Goal: Information Seeking & Learning: Check status

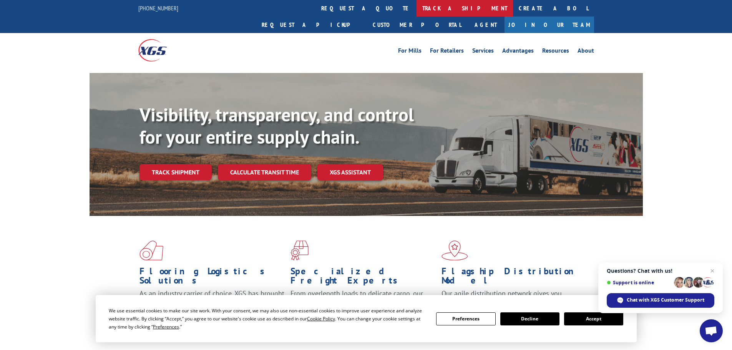
click at [416, 5] on link "track a shipment" at bounding box center [464, 8] width 96 height 17
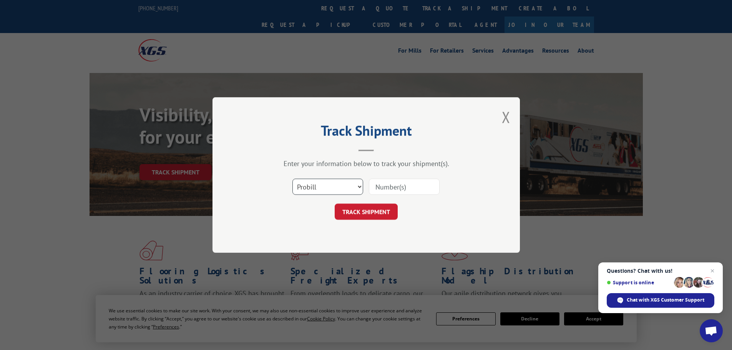
click at [357, 184] on select "Select category... Probill BOL PO" at bounding box center [327, 187] width 71 height 16
select select "po"
click at [292, 179] on select "Select category... Probill BOL PO" at bounding box center [327, 187] width 71 height 16
paste input "23517889"
type input "23517889"
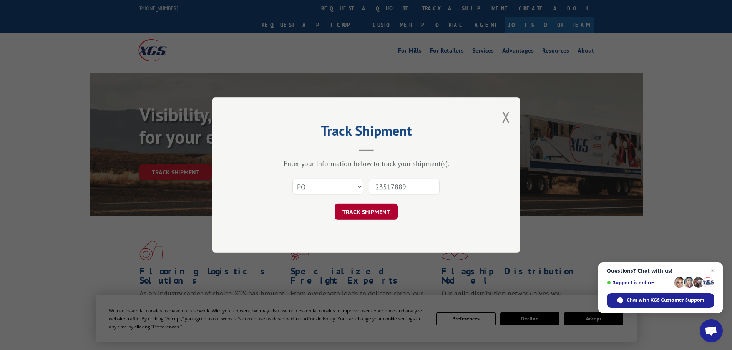
click at [364, 211] on button "TRACK SHIPMENT" at bounding box center [366, 212] width 63 height 16
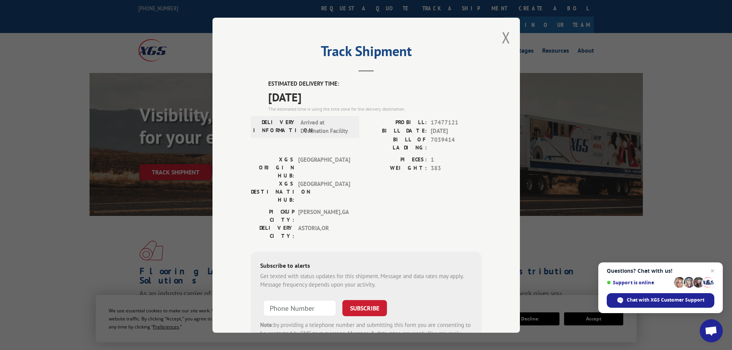
click at [264, 118] on label "DELIVERY INFORMATION:" at bounding box center [274, 126] width 43 height 17
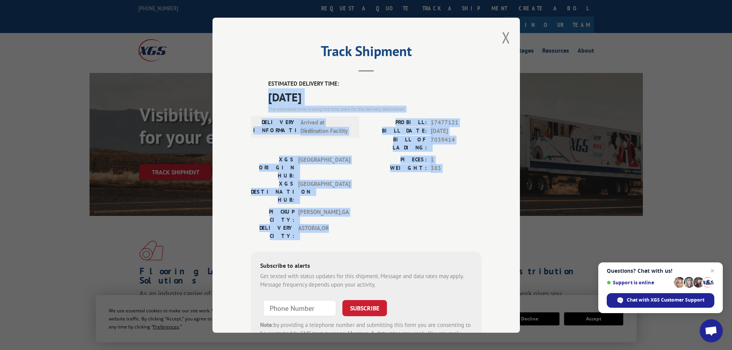
drag, startPoint x: 261, startPoint y: 94, endPoint x: 425, endPoint y: 187, distance: 189.2
click at [425, 187] on div "ESTIMATED DELIVERY TIME: [DATE] The estimated time is using the time zone for t…" at bounding box center [366, 218] width 230 height 276
copy div "[DATE] The estimated time is using the time zone for the delivery destination. …"
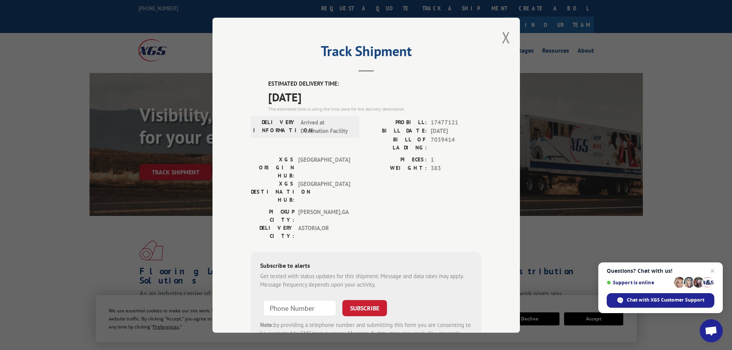
click at [497, 39] on div "Track Shipment ESTIMATED DELIVERY TIME: [DATE] The estimated time is using the …" at bounding box center [365, 175] width 307 height 315
click at [515, 37] on div "Track Shipment ESTIMATED DELIVERY TIME: [DATE] The estimated time is using the …" at bounding box center [365, 175] width 307 height 315
click at [504, 36] on button "Close modal" at bounding box center [506, 37] width 8 height 20
